Goal: Task Accomplishment & Management: Manage account settings

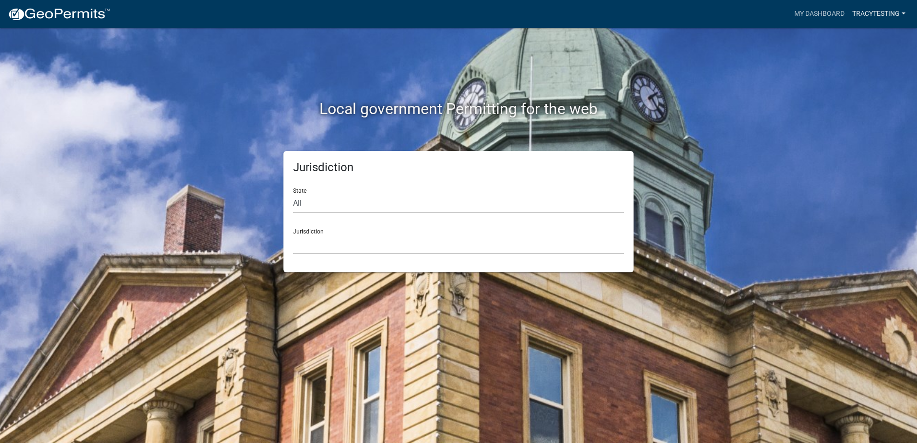
click at [866, 12] on link "tracytesting" at bounding box center [878, 14] width 61 height 18
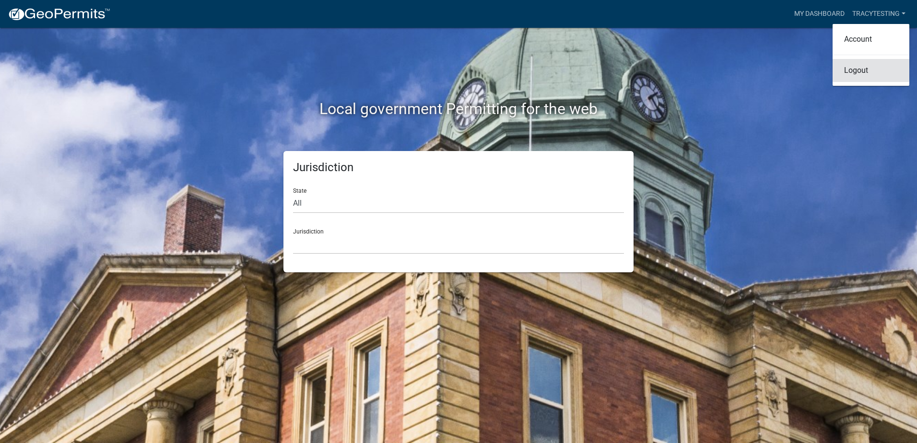
click at [857, 67] on link "Logout" at bounding box center [870, 70] width 77 height 23
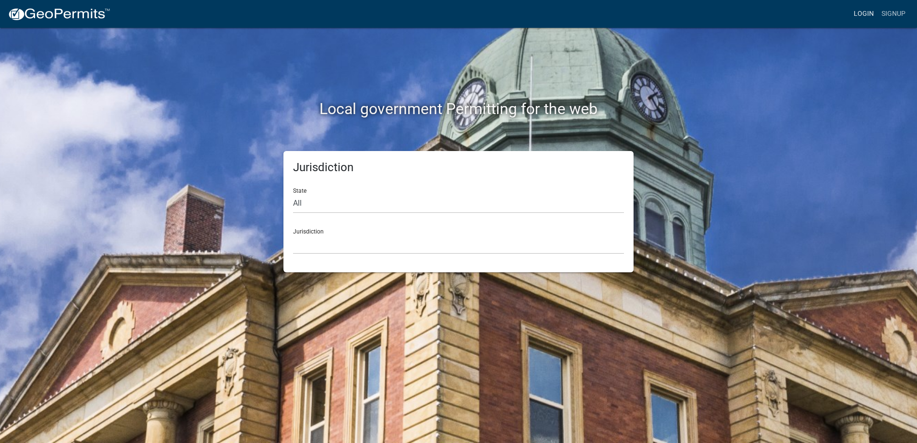
click at [867, 13] on link "Login" at bounding box center [864, 14] width 28 height 18
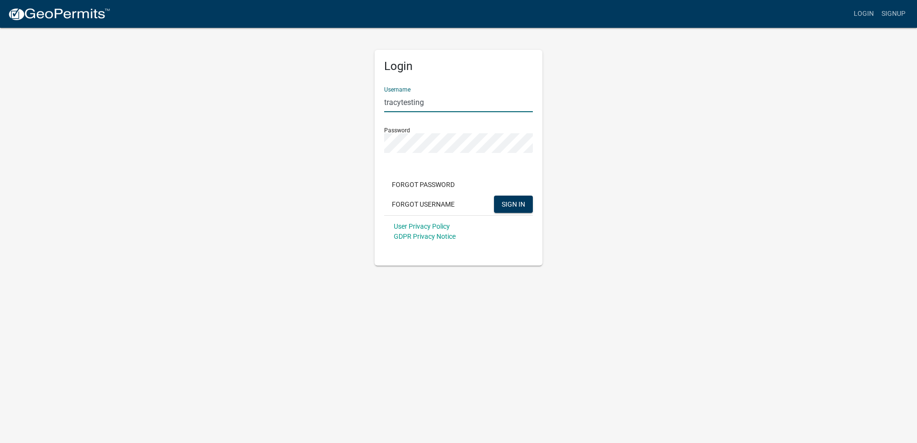
click at [434, 105] on input "tracytesting" at bounding box center [458, 103] width 149 height 20
drag, startPoint x: 438, startPoint y: 104, endPoint x: 333, endPoint y: 89, distance: 106.1
click at [333, 89] on div "Login Username tracytesting Password Forgot Password Forgot Username SIGN IN Us…" at bounding box center [458, 146] width 547 height 239
type input "tt_Administrator"
click at [514, 208] on span "SIGN IN" at bounding box center [513, 204] width 23 height 8
